Goal: Information Seeking & Learning: Learn about a topic

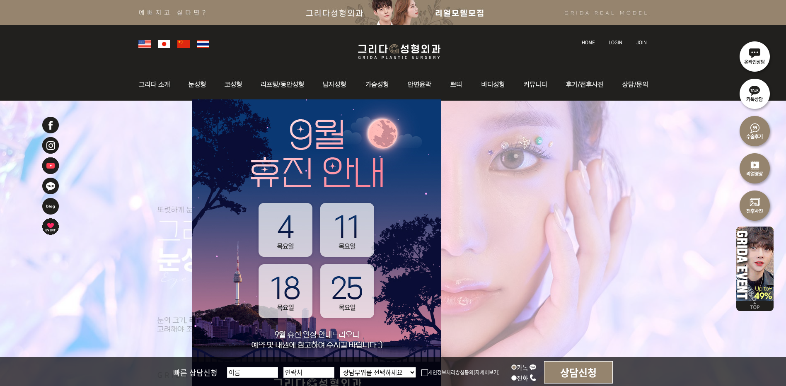
scroll to position [58, 0]
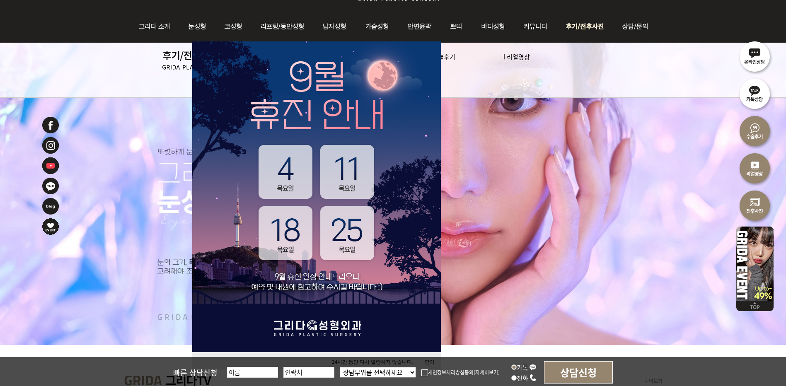
click at [592, 23] on img at bounding box center [586, 26] width 58 height 32
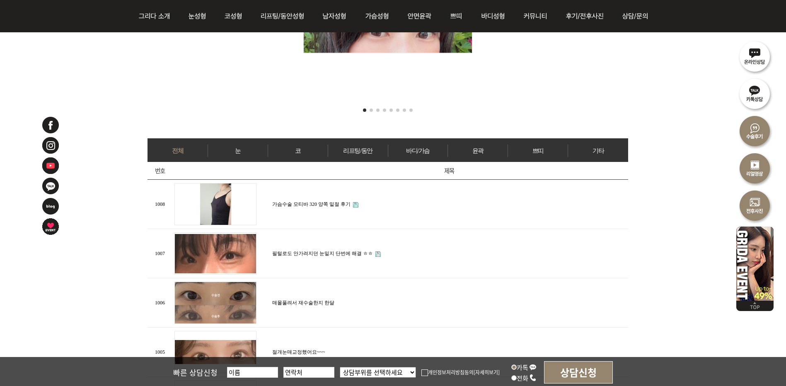
scroll to position [289, 0]
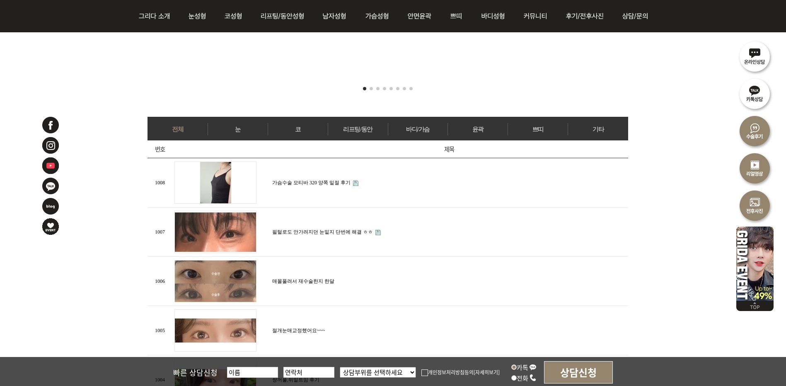
click at [355, 229] on link "필털로도 안가려지던 눈밑지 단번에 해결 ㅎㅎ" at bounding box center [322, 232] width 101 height 6
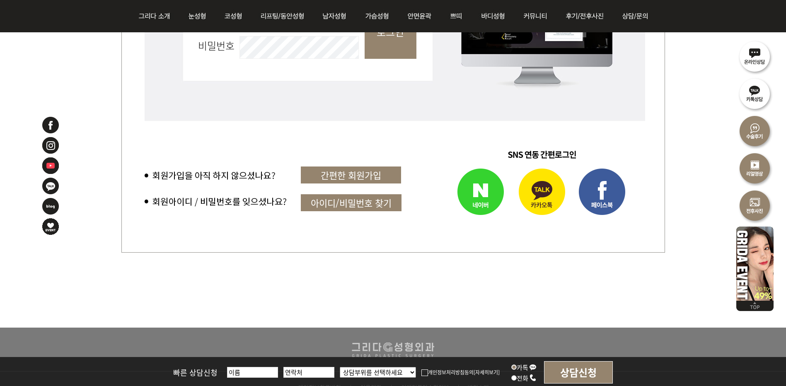
scroll to position [463, 0]
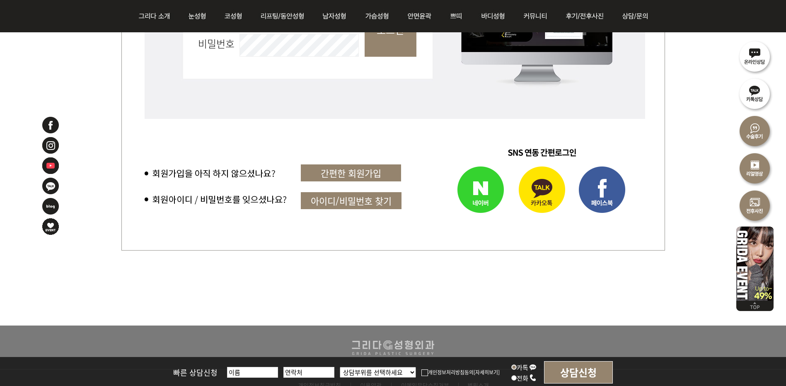
click at [553, 190] on img at bounding box center [542, 190] width 60 height 58
click at [543, 187] on img at bounding box center [542, 190] width 60 height 58
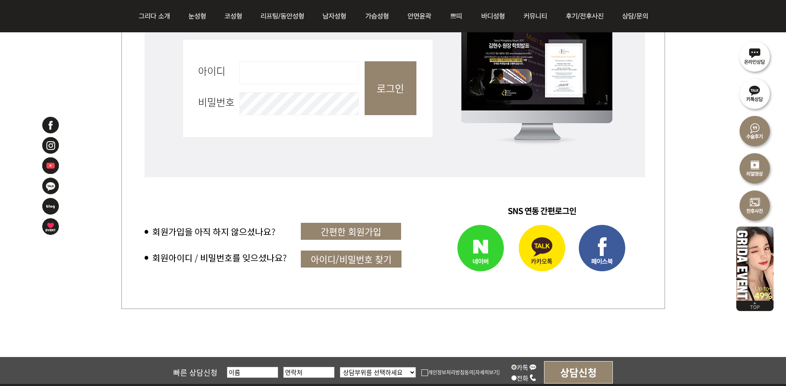
scroll to position [405, 0]
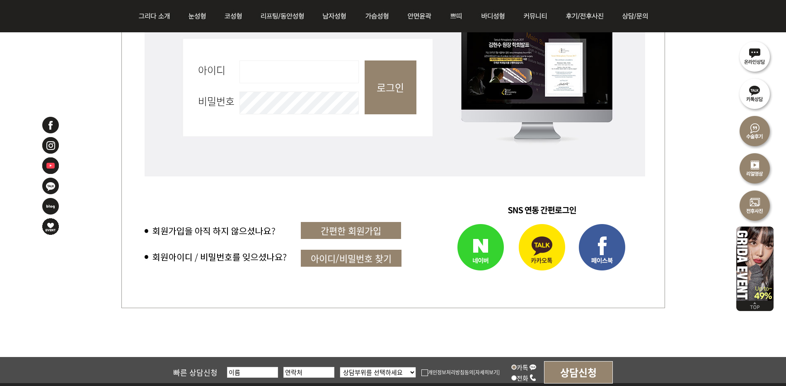
click at [540, 257] on img at bounding box center [542, 248] width 60 height 58
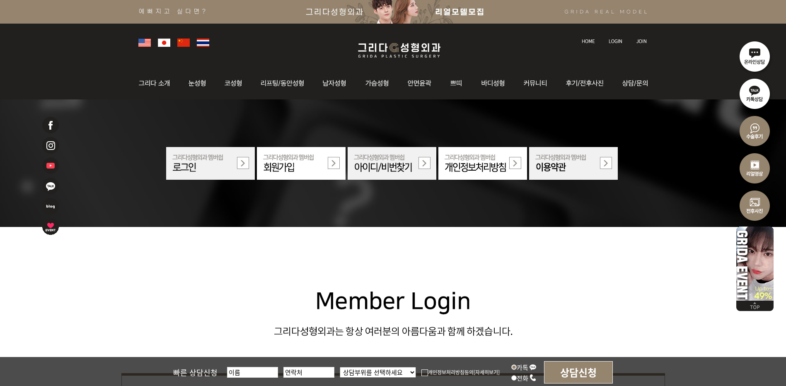
scroll to position [0, 0]
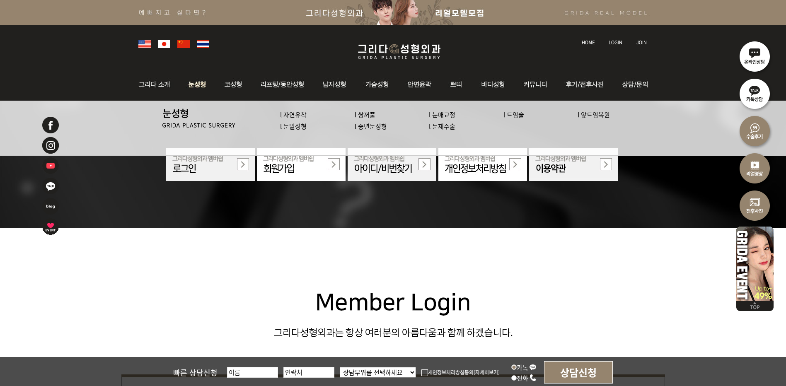
click at [392, 128] on li "l 중년눈성형" at bounding box center [391, 126] width 75 height 12
click at [453, 123] on link "l 눈재수술" at bounding box center [442, 126] width 27 height 9
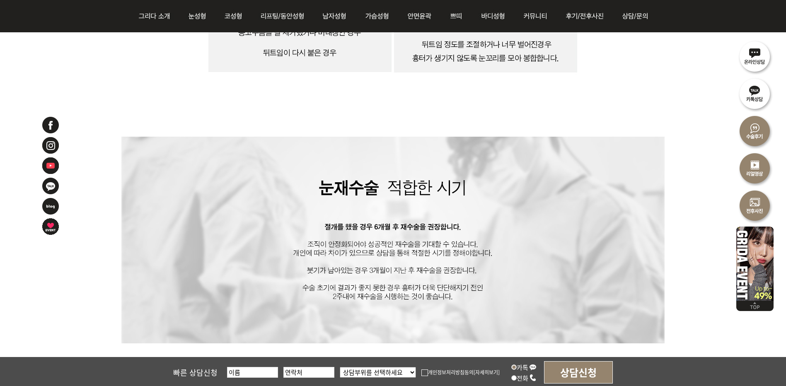
scroll to position [2605, 0]
